Goal: Task Accomplishment & Management: Complete application form

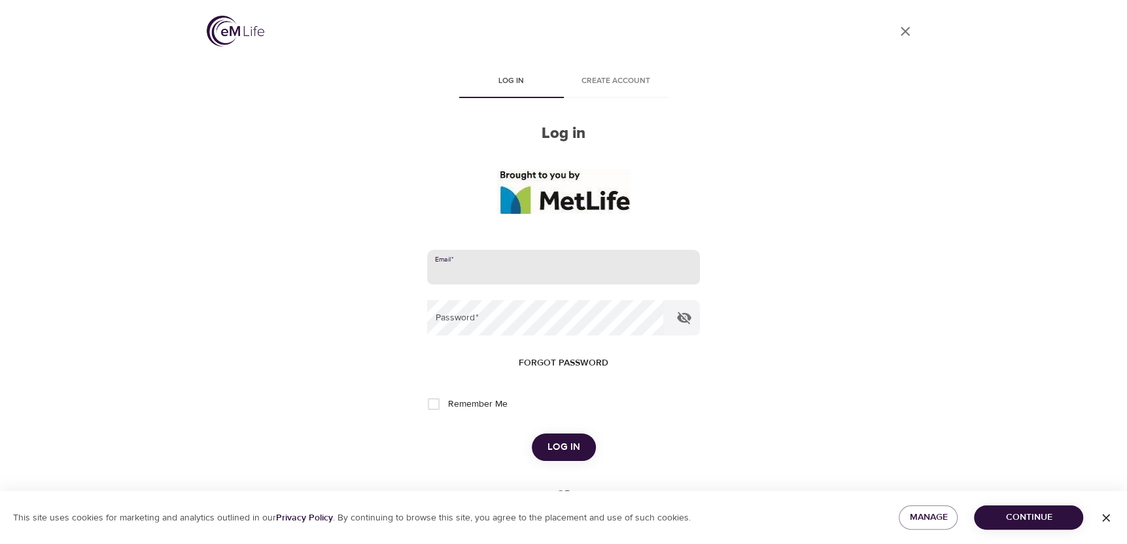
click at [453, 266] on input "email" at bounding box center [563, 267] width 272 height 35
click at [453, 270] on input "email" at bounding box center [563, 267] width 272 height 35
type input "[PERSON_NAME],[PERSON_NAME][EMAIL_ADDRESS][DOMAIN_NAME]"
click at [434, 403] on input "Remember Me" at bounding box center [433, 404] width 27 height 27
checkbox input "true"
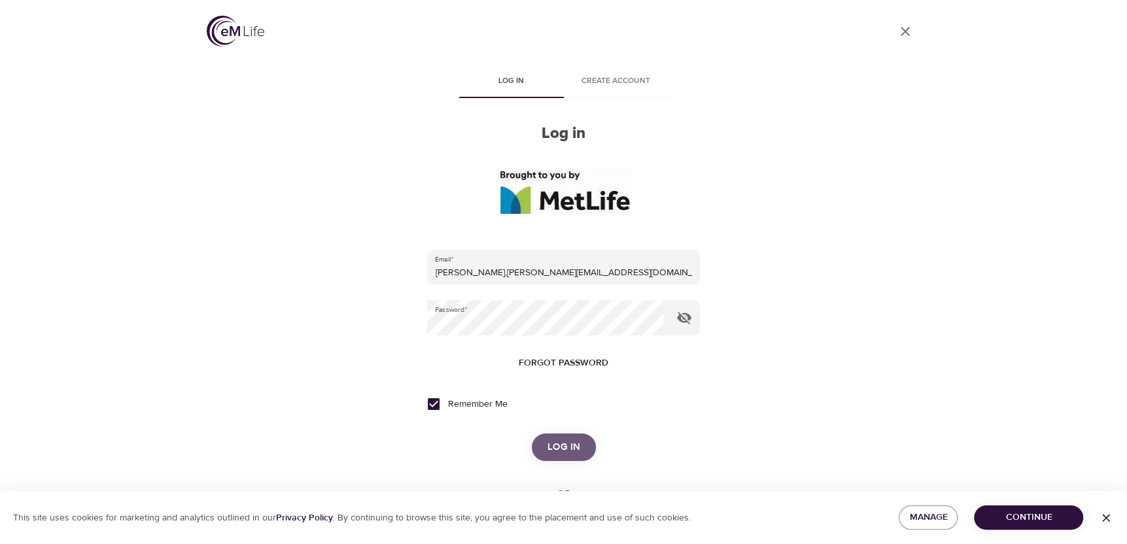
click at [568, 447] on span "Log in" at bounding box center [564, 447] width 33 height 17
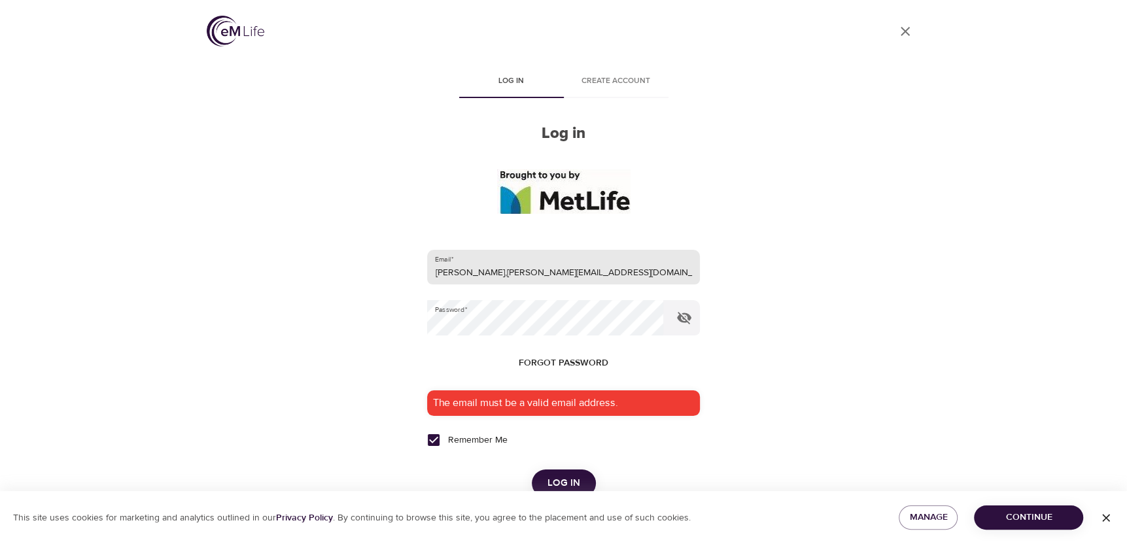
click at [465, 274] on input "[PERSON_NAME],[PERSON_NAME][EMAIL_ADDRESS][DOMAIN_NAME]" at bounding box center [563, 267] width 272 height 35
click at [579, 260] on input "[PERSON_NAME][EMAIL_ADDRESS][PERSON_NAME][DOMAIN_NAME]" at bounding box center [563, 267] width 272 height 35
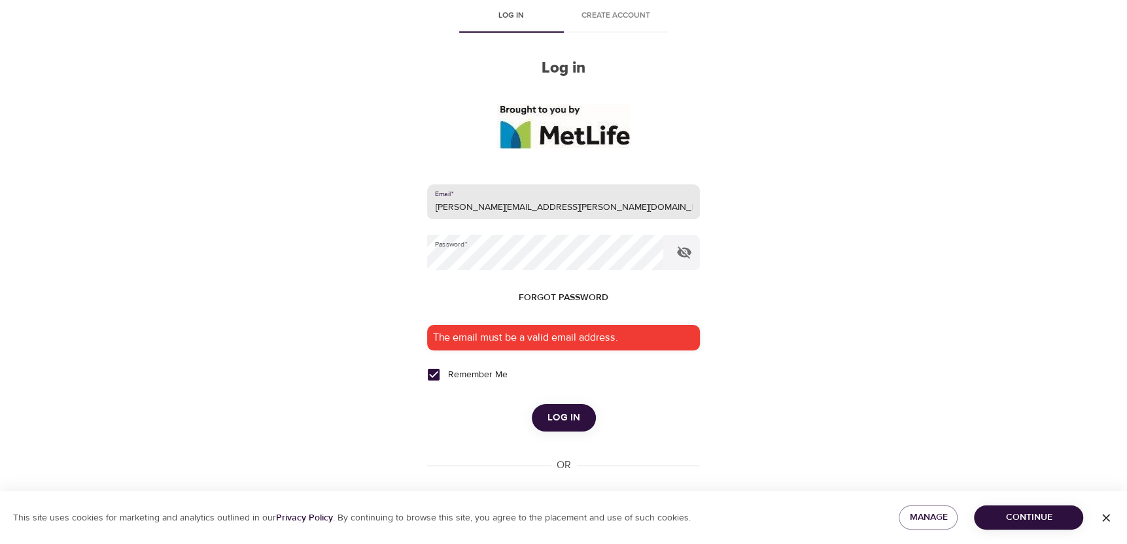
type input "[PERSON_NAME][EMAIL_ADDRESS][PERSON_NAME][DOMAIN_NAME]"
click at [561, 418] on span "Log in" at bounding box center [564, 418] width 33 height 17
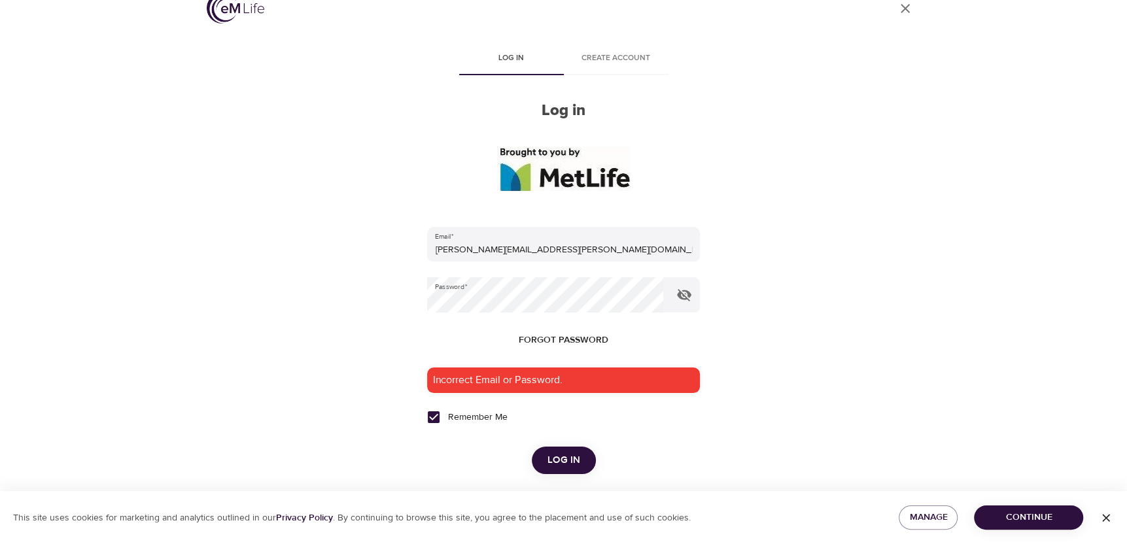
scroll to position [0, 0]
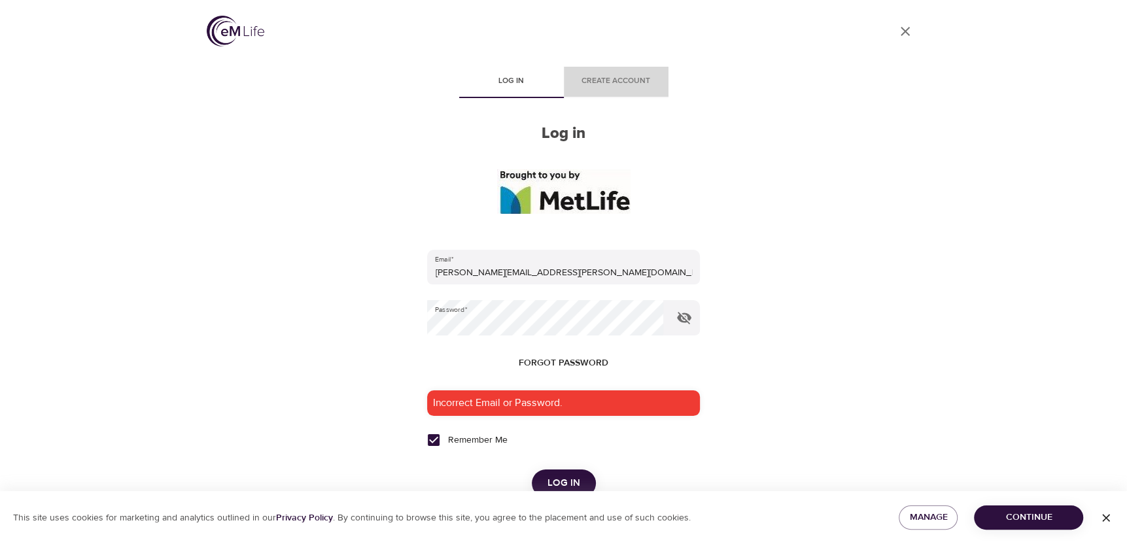
click at [606, 84] on span "Create account" at bounding box center [616, 82] width 89 height 14
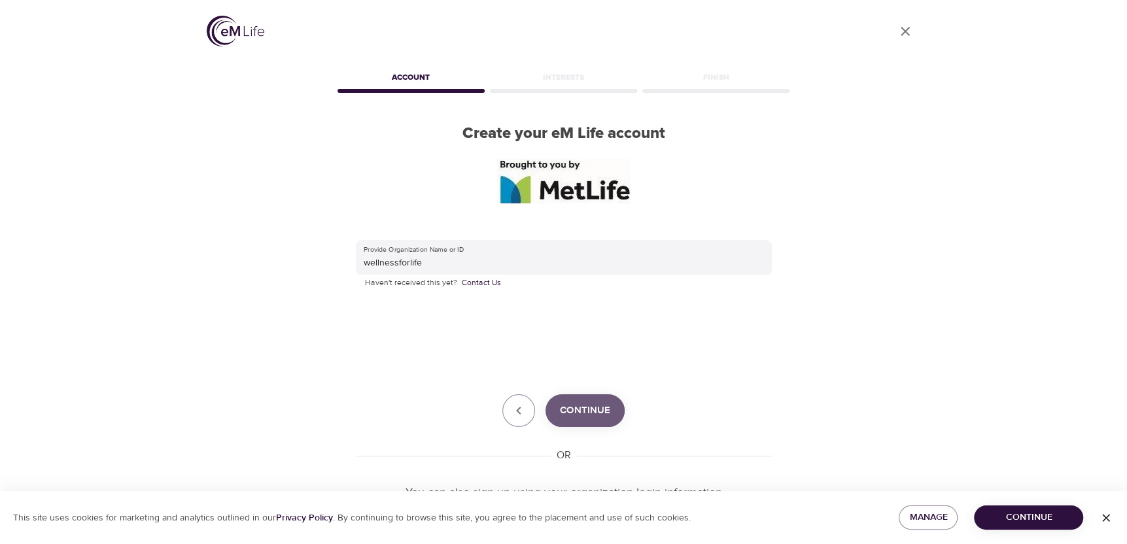
click at [587, 414] on span "Continue" at bounding box center [585, 410] width 50 height 17
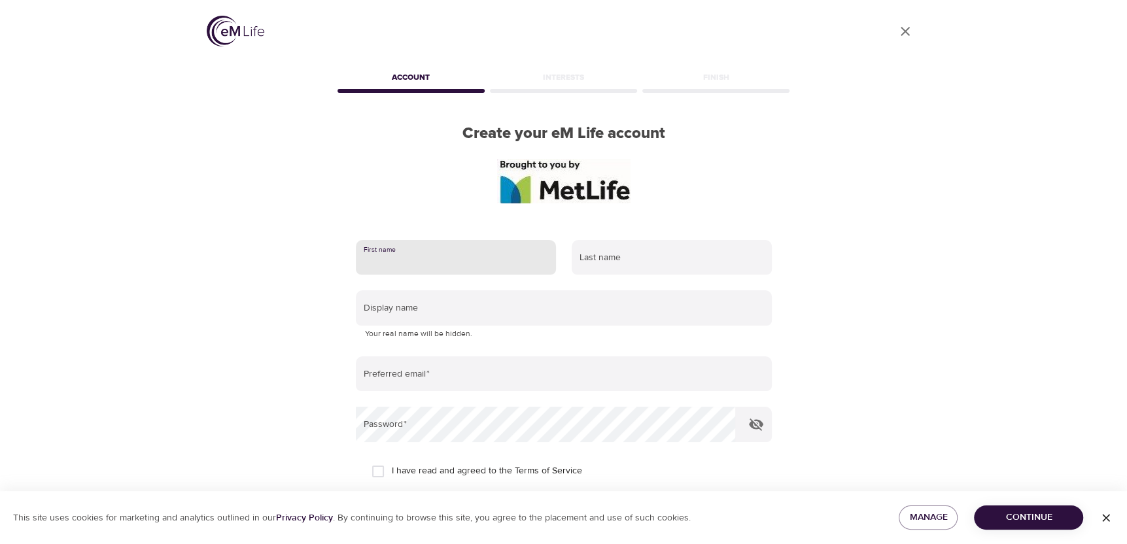
click at [381, 260] on input "text" at bounding box center [456, 257] width 200 height 35
type input "[PERSON_NAME]"
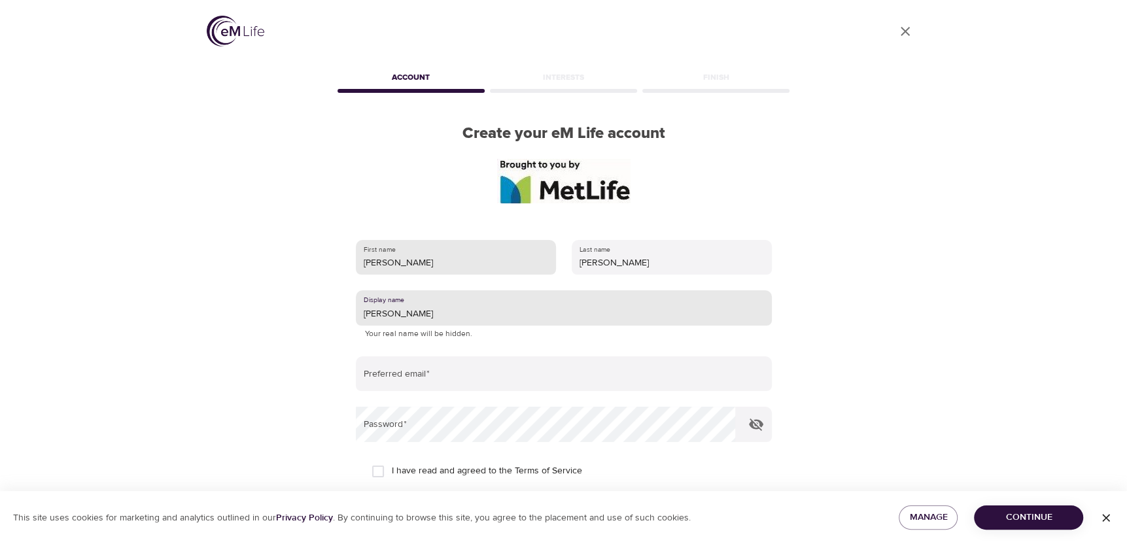
type input "[PERSON_NAME]"
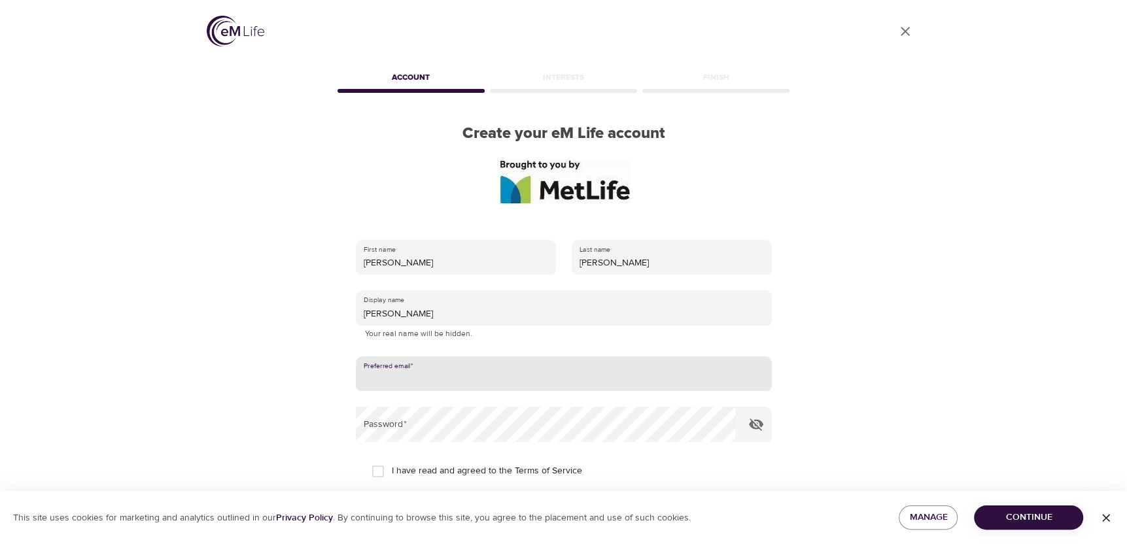
click at [390, 383] on input "email" at bounding box center [564, 374] width 416 height 35
click at [396, 383] on input "email" at bounding box center [564, 374] width 416 height 35
type input "[EMAIL_ADDRESS][DOMAIN_NAME]"
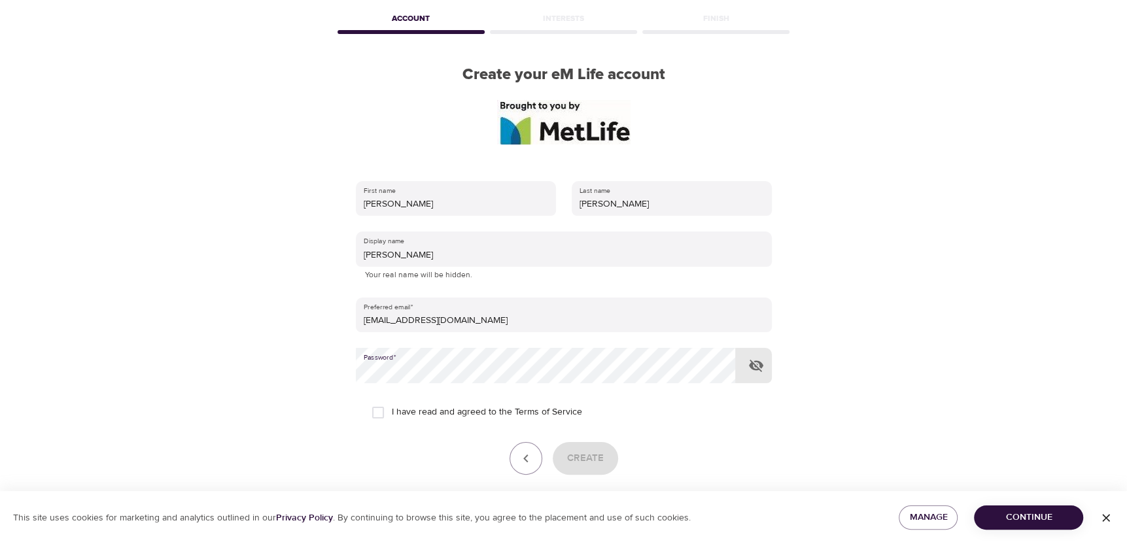
scroll to position [113, 0]
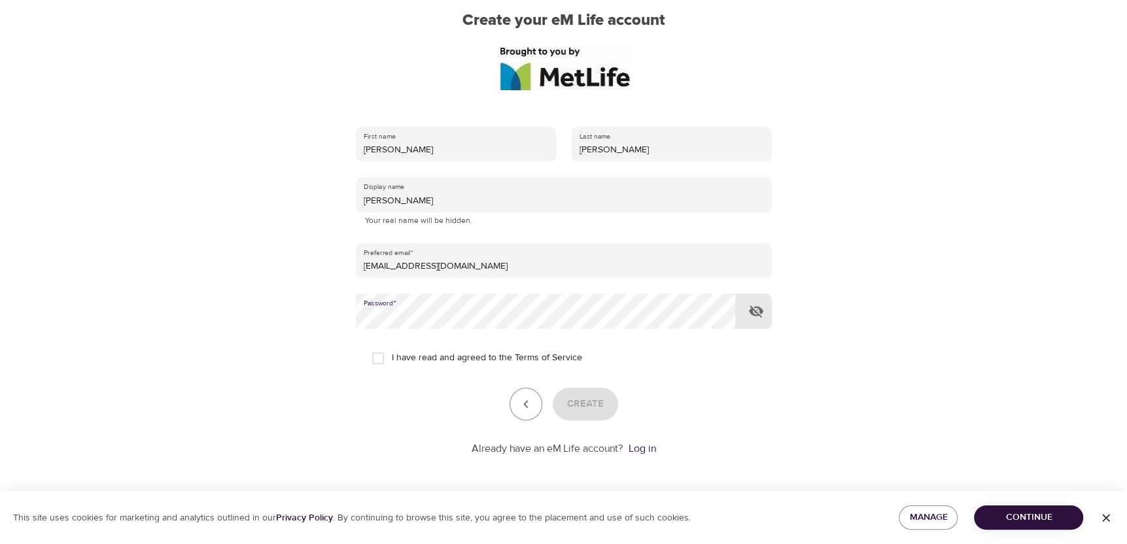
click at [377, 357] on input "I have read and agreed to the Terms of Service" at bounding box center [377, 358] width 27 height 27
checkbox input "true"
click at [593, 404] on span "Create" at bounding box center [585, 404] width 37 height 17
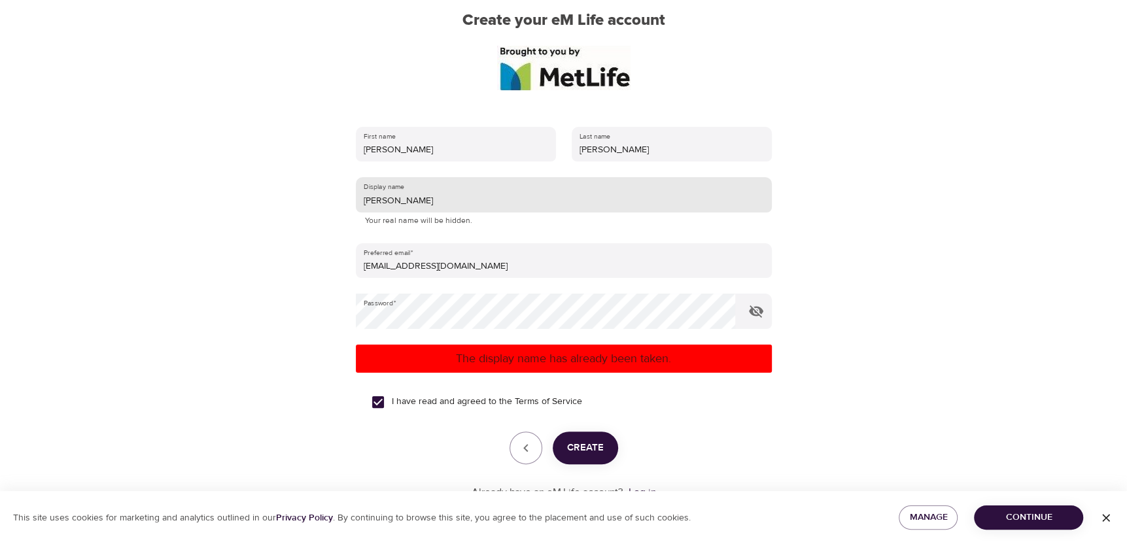
click at [375, 202] on input "[PERSON_NAME]" at bounding box center [564, 194] width 416 height 35
type input "Yendor1760"
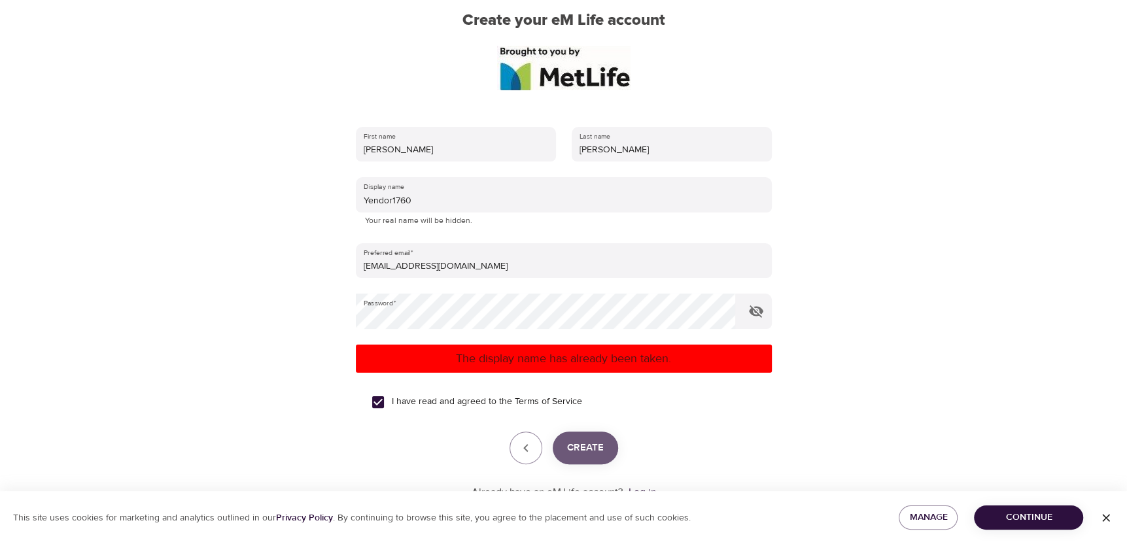
click at [593, 447] on span "Create" at bounding box center [585, 448] width 37 height 17
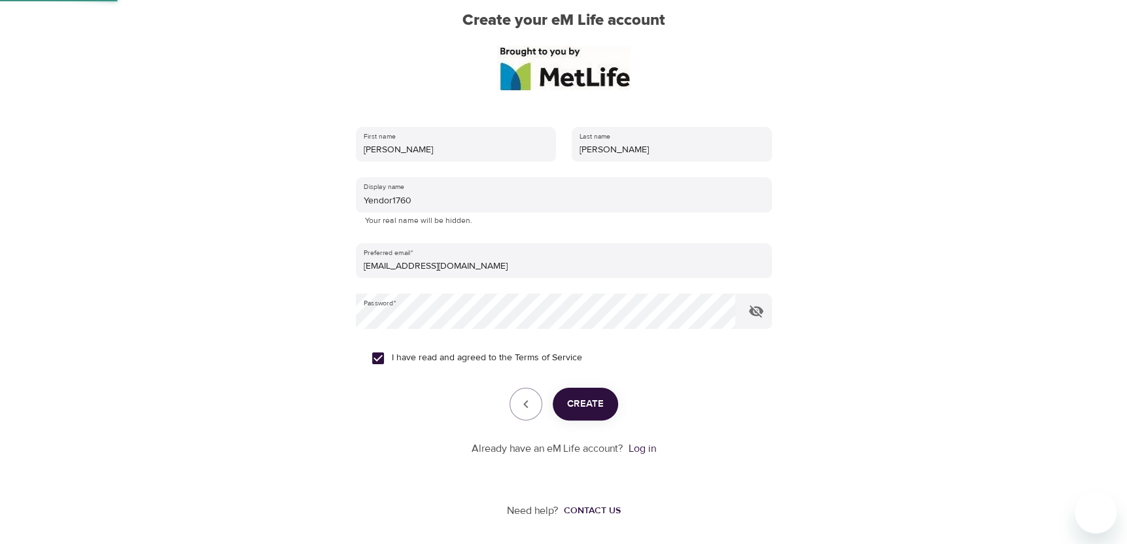
scroll to position [10, 0]
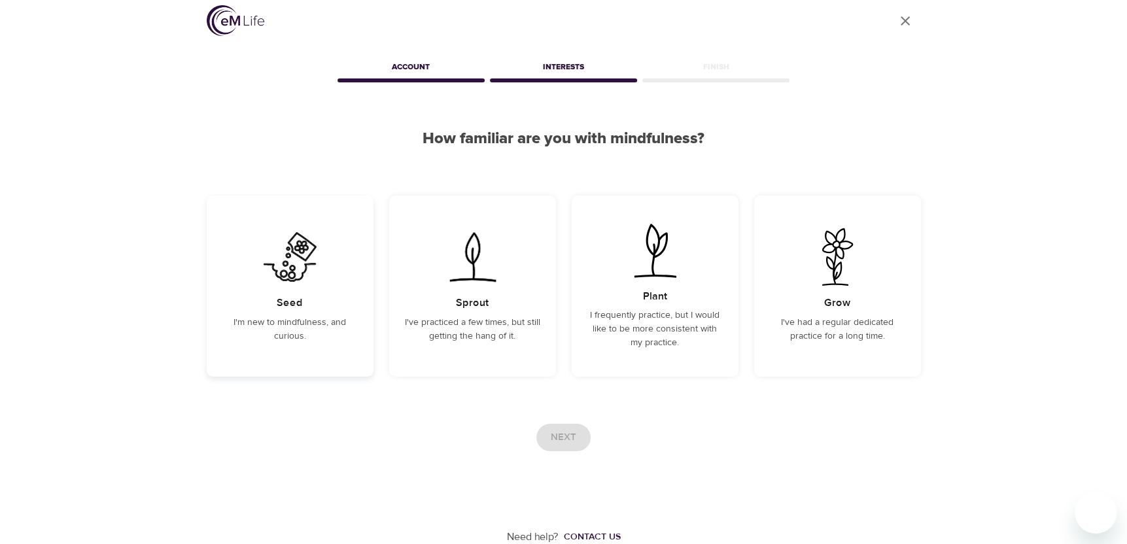
click at [307, 296] on div "Seed I'm new to mindfulness, and curious." at bounding box center [290, 286] width 167 height 181
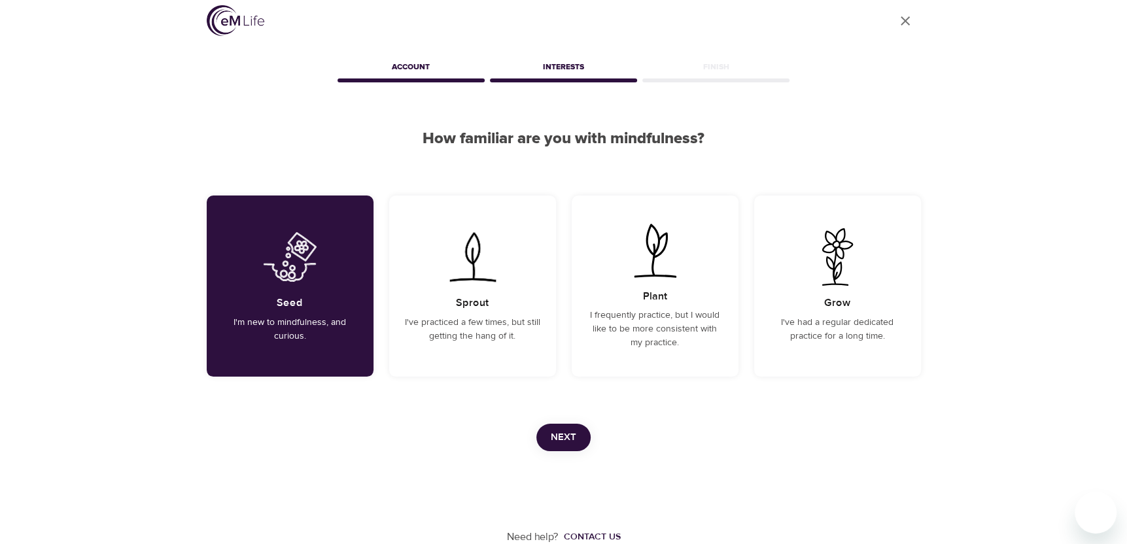
click at [569, 436] on span "Next" at bounding box center [564, 437] width 26 height 17
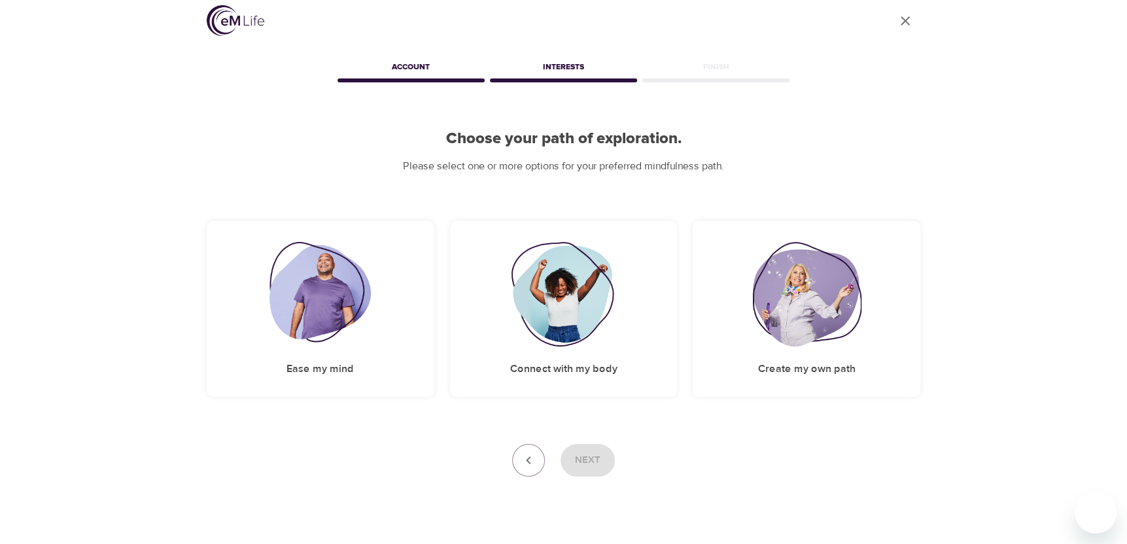
scroll to position [0, 0]
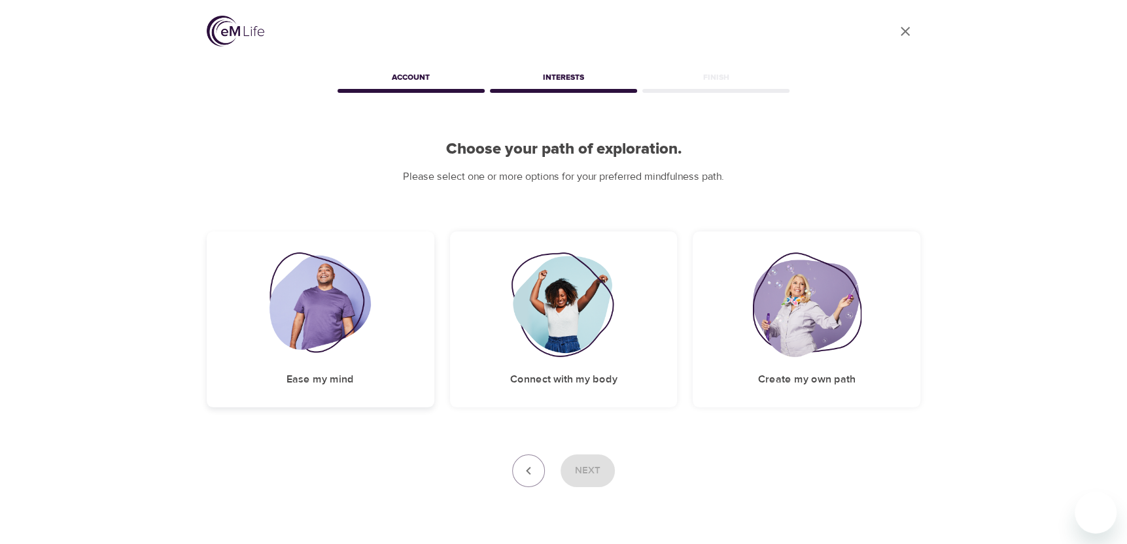
click at [321, 289] on img at bounding box center [320, 305] width 101 height 105
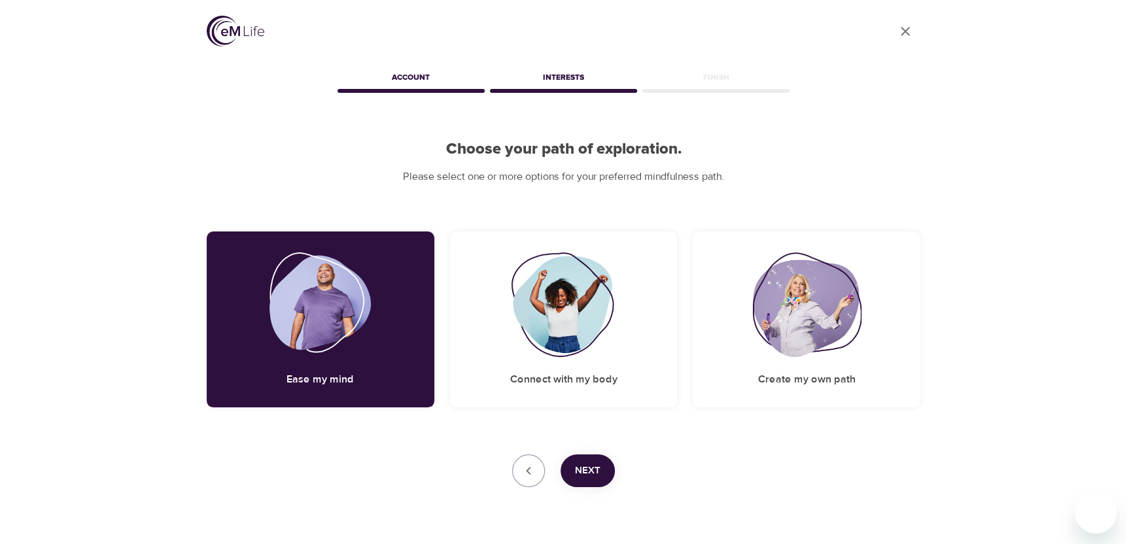
click at [589, 468] on span "Next" at bounding box center [588, 471] width 26 height 17
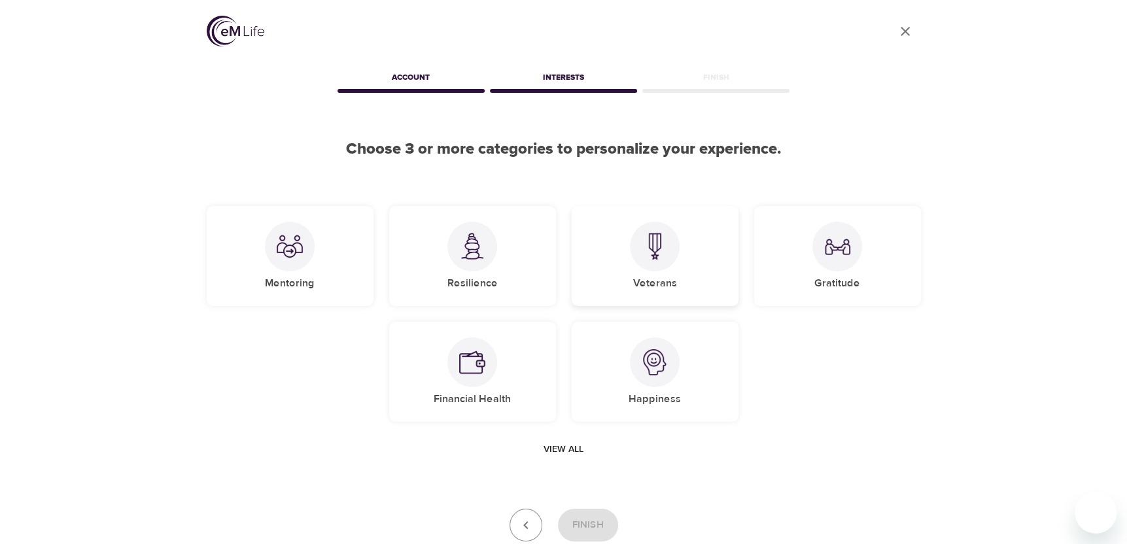
click at [644, 249] on img at bounding box center [655, 246] width 26 height 27
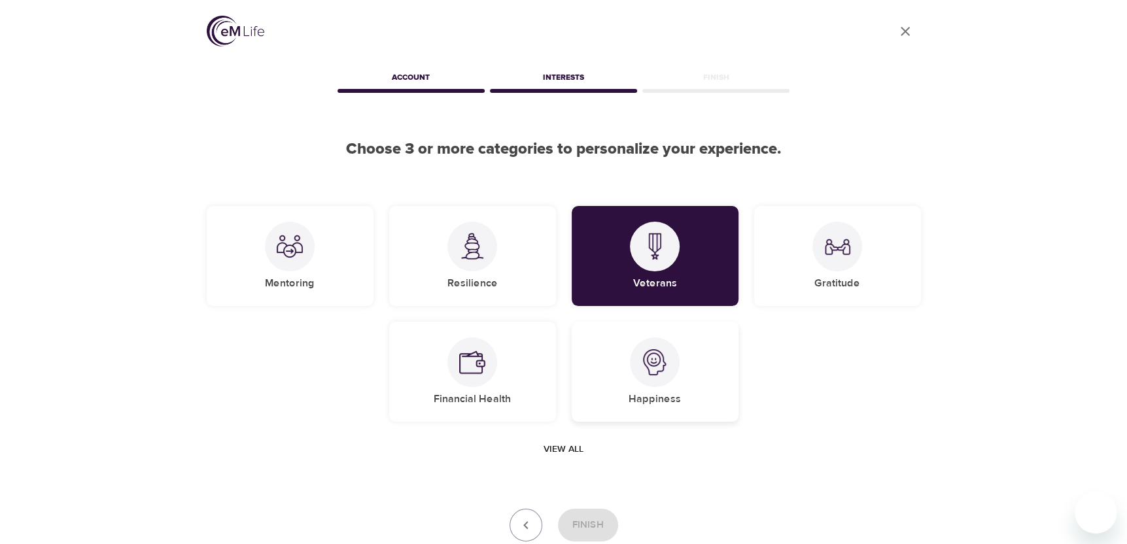
click at [647, 372] on img at bounding box center [655, 362] width 26 height 26
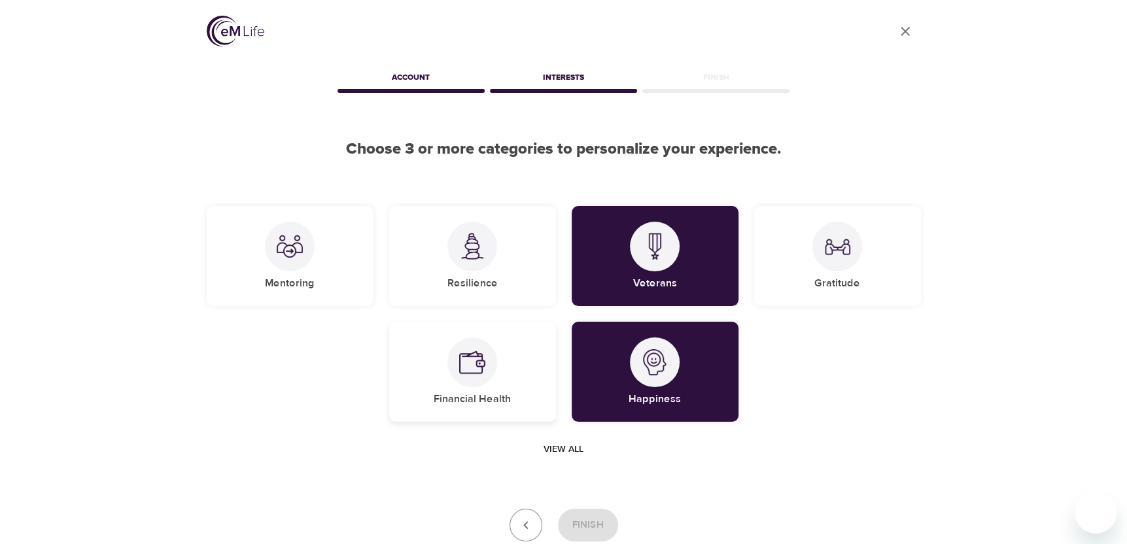
click at [490, 368] on div at bounding box center [472, 363] width 50 height 50
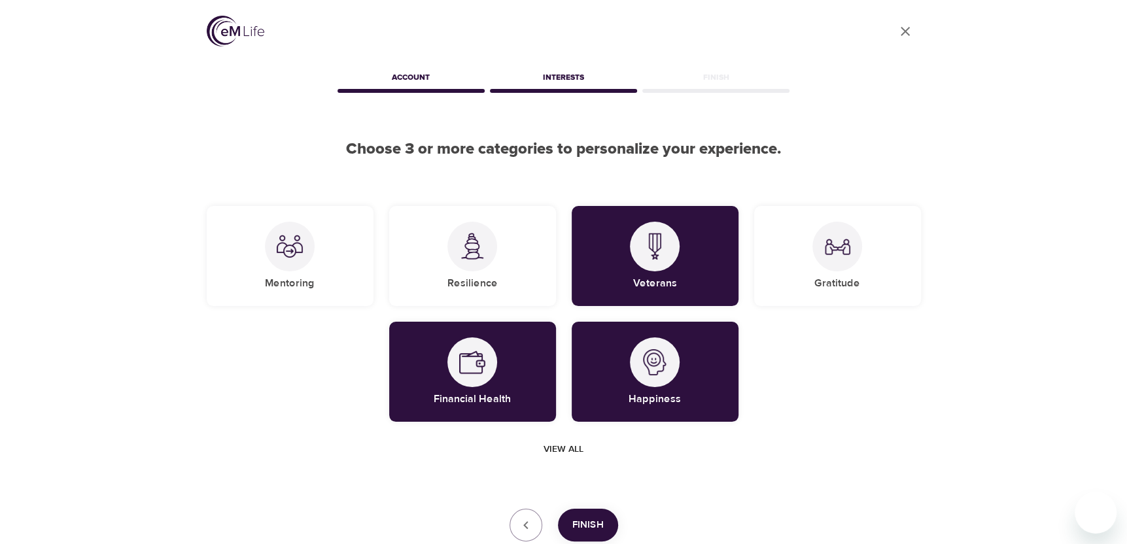
click at [590, 527] on span "Finish" at bounding box center [587, 525] width 31 height 17
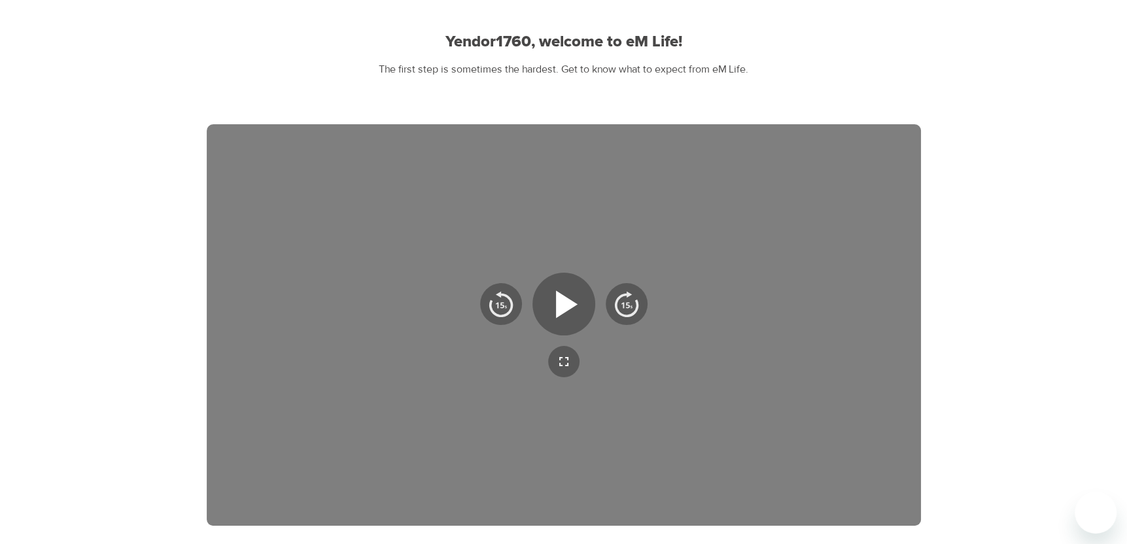
scroll to position [131, 0]
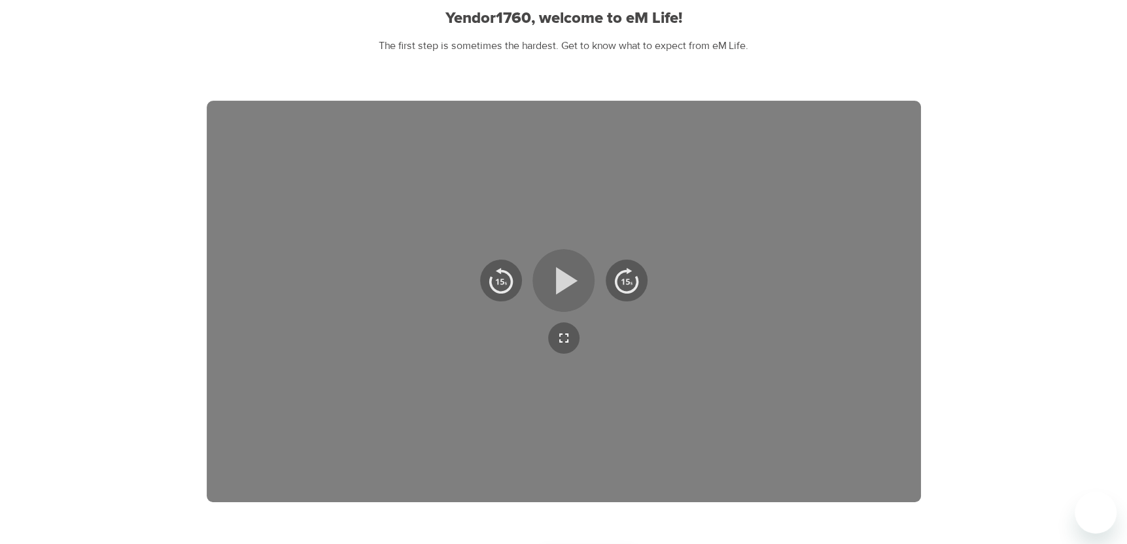
click at [567, 290] on icon "button" at bounding box center [563, 280] width 47 height 47
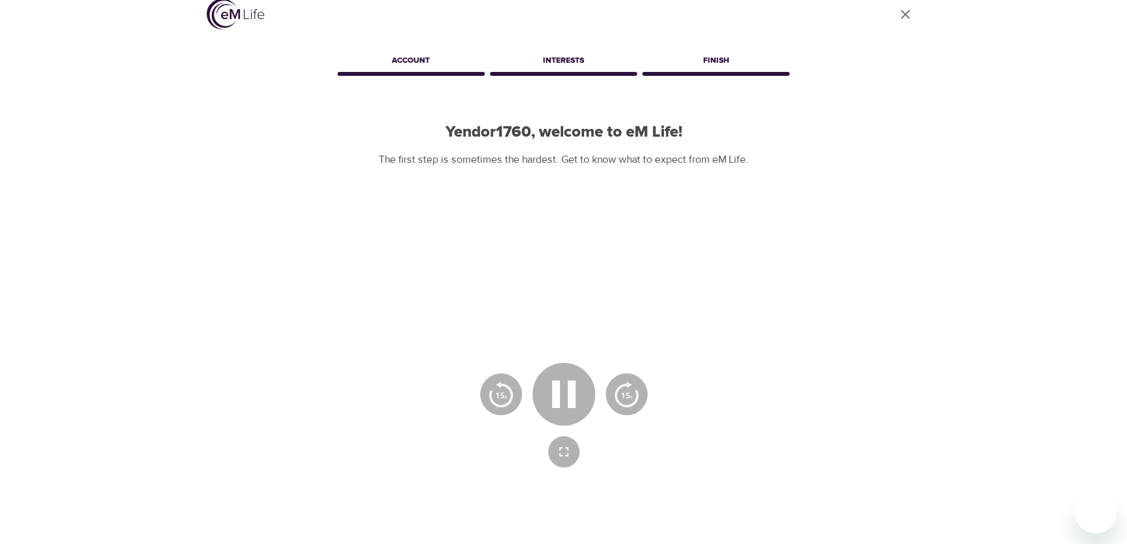
scroll to position [0, 0]
